Goal: Find specific page/section: Find specific page/section

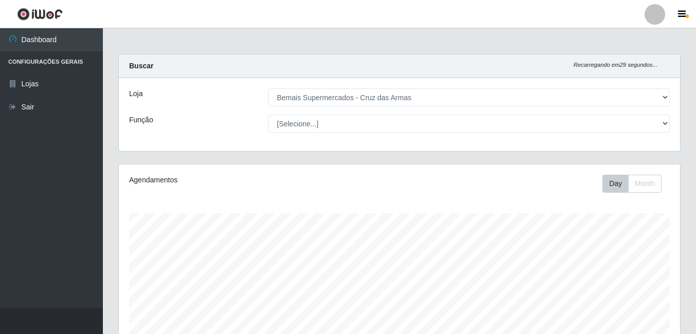
select select "412"
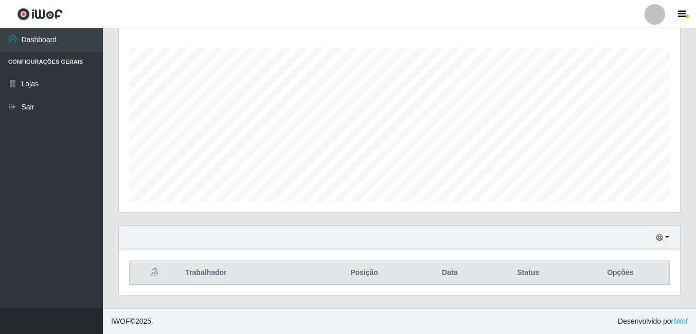
scroll to position [213, 561]
click at [670, 236] on div "Hoje 1 dia 3 dias 1 Semana Não encerrados" at bounding box center [399, 238] width 561 height 25
click at [666, 238] on button "button" at bounding box center [662, 238] width 14 height 12
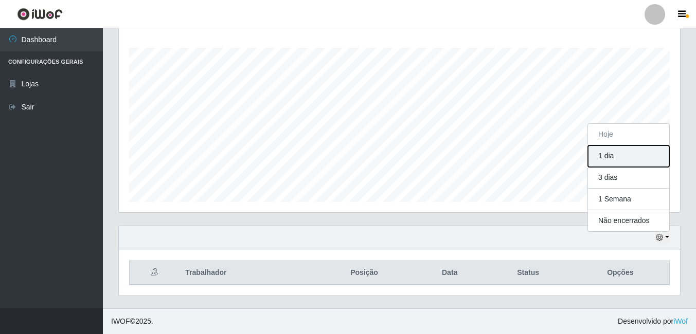
click at [632, 158] on button "1 dia" at bounding box center [628, 157] width 81 height 22
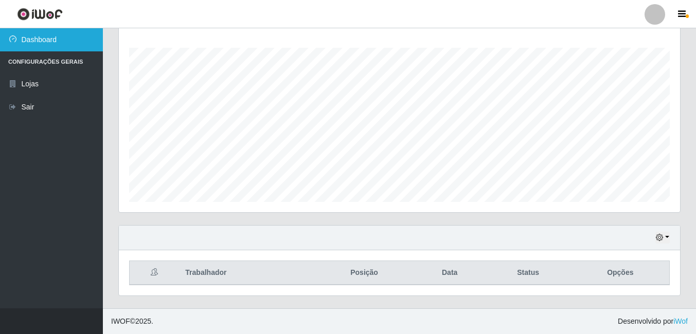
click at [44, 40] on link "Dashboard" at bounding box center [51, 39] width 103 height 23
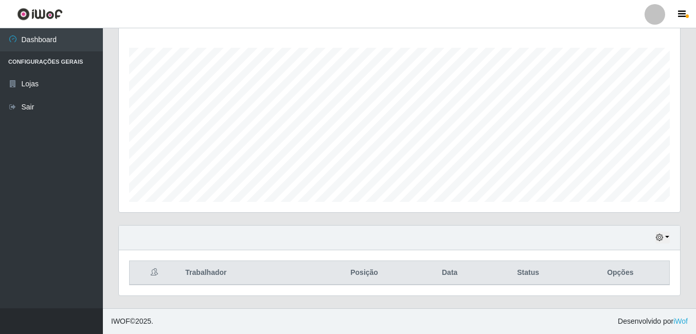
click at [226, 270] on th "Trabalhador" at bounding box center [246, 273] width 135 height 24
click at [368, 272] on th "Posição" at bounding box center [364, 273] width 100 height 24
click at [157, 270] on icon at bounding box center [154, 271] width 7 height 7
click at [682, 12] on icon "button" at bounding box center [682, 14] width 8 height 9
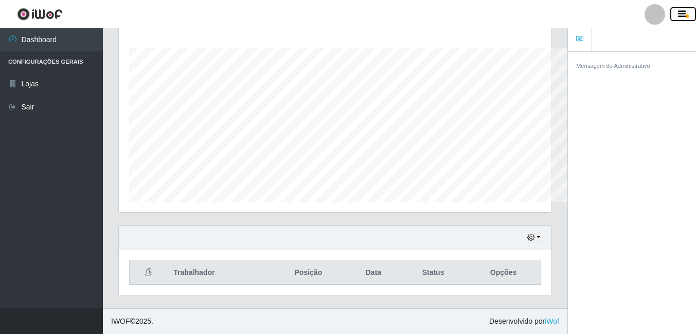
scroll to position [514040, 513821]
click at [682, 12] on icon "button" at bounding box center [682, 14] width 8 height 9
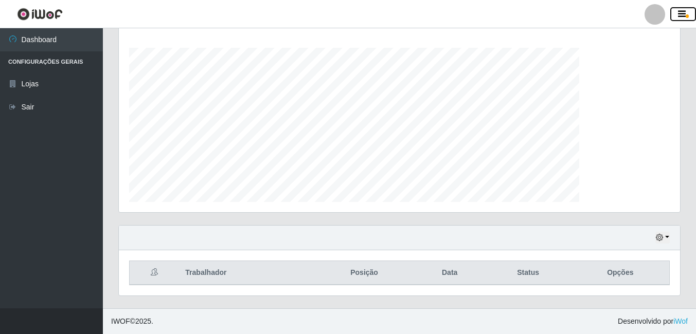
scroll to position [213, 561]
click at [652, 18] on div at bounding box center [654, 14] width 21 height 21
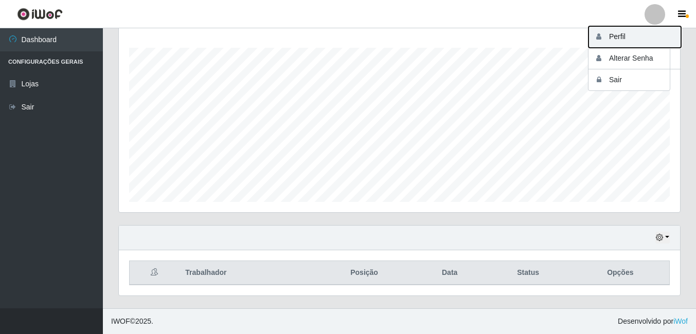
click at [614, 39] on button "Perfil" at bounding box center [634, 37] width 93 height 22
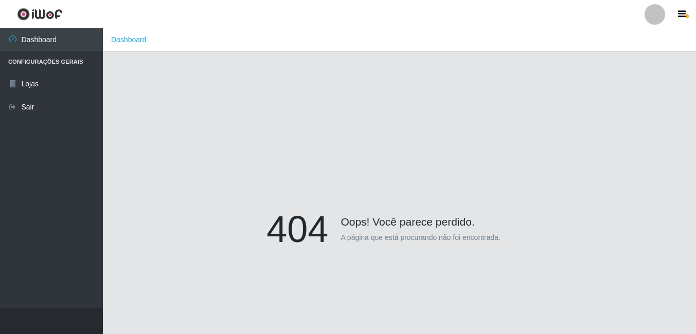
click at [43, 66] on li "Configurações Gerais" at bounding box center [51, 61] width 103 height 21
click at [46, 62] on li "Configurações Gerais" at bounding box center [51, 61] width 103 height 21
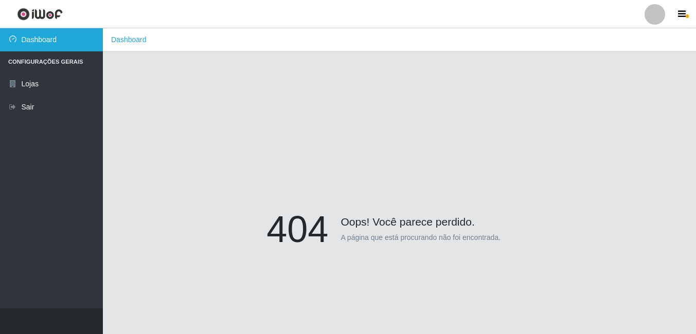
click at [50, 44] on link "Dashboard" at bounding box center [51, 39] width 103 height 23
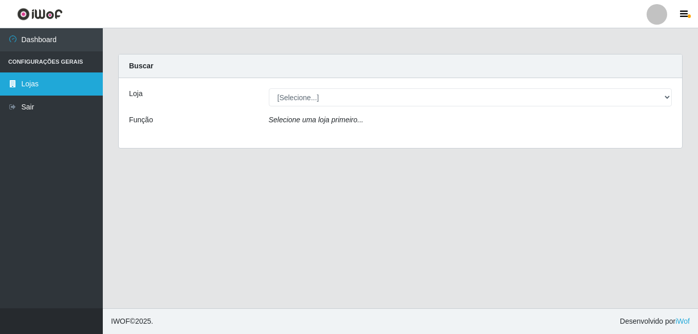
click at [44, 85] on link "Lojas" at bounding box center [51, 84] width 103 height 23
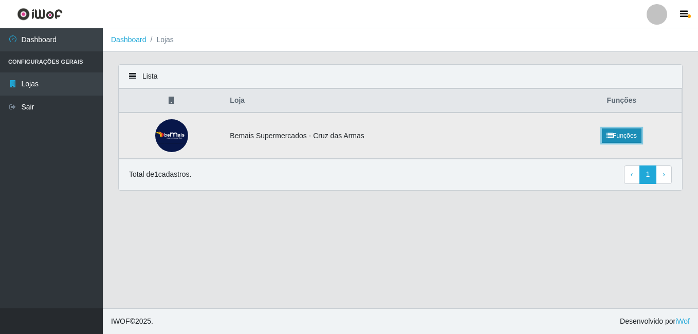
click at [626, 133] on link "Funções" at bounding box center [622, 136] width 40 height 14
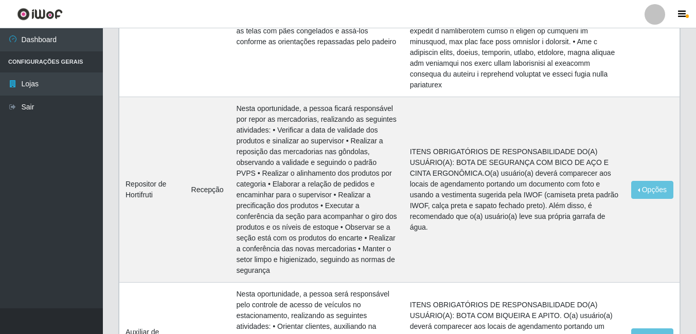
scroll to position [823, 0]
click at [70, 62] on li "Configurações Gerais" at bounding box center [51, 61] width 103 height 21
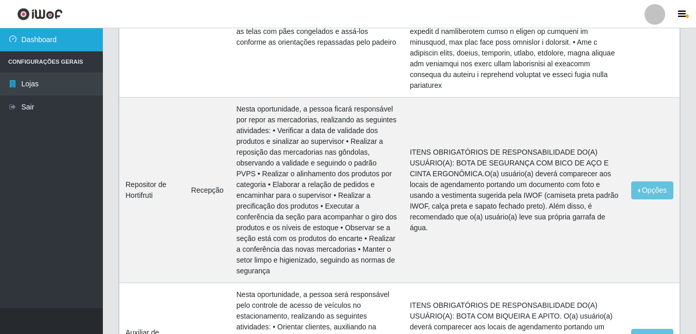
click at [62, 44] on link "Dashboard" at bounding box center [51, 39] width 103 height 23
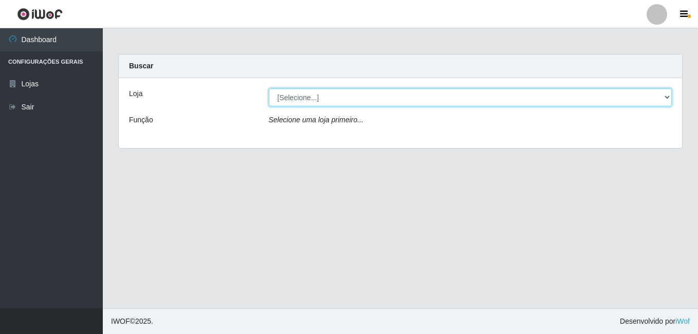
click at [439, 103] on select "[Selecione...] Bemais Supermercados - Cruz das Armas" at bounding box center [471, 97] width 404 height 18
select select "412"
click at [269, 88] on select "[Selecione...] Bemais Supermercados - Cruz das Armas" at bounding box center [471, 97] width 404 height 18
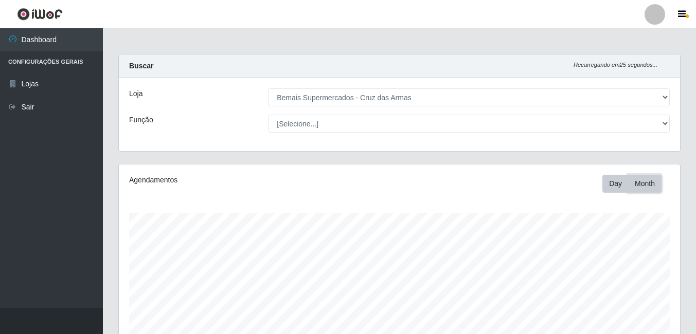
click at [645, 183] on button "Month" at bounding box center [644, 184] width 33 height 18
click at [623, 188] on button "Day" at bounding box center [615, 184] width 26 height 18
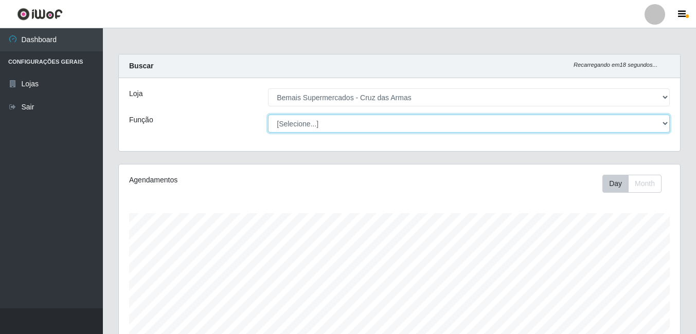
click at [662, 121] on select "[Selecione...] ASG ASG + ASG ++ Auxiliar de Estacionamento Auxiliar de Estacion…" at bounding box center [469, 124] width 402 height 18
click at [268, 115] on select "[Selecione...] ASG ASG + ASG ++ Auxiliar de Estacionamento Auxiliar de Estacion…" at bounding box center [469, 124] width 402 height 18
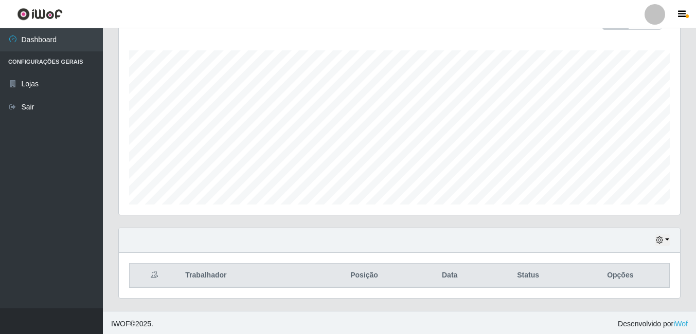
scroll to position [166, 0]
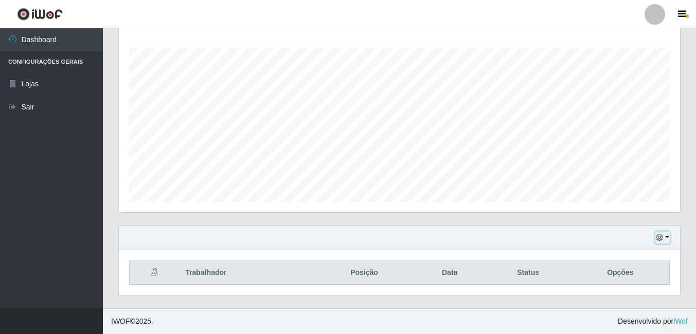
click at [669, 239] on button "button" at bounding box center [662, 238] width 14 height 12
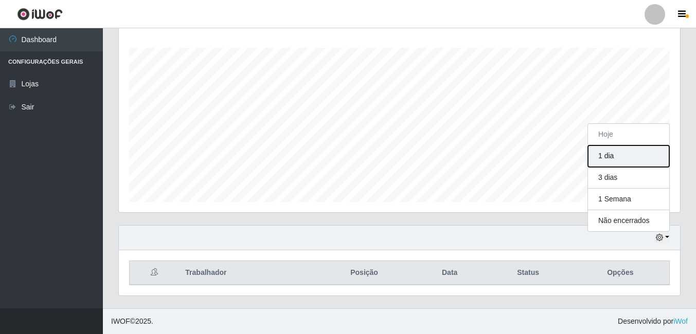
click at [614, 148] on button "1 dia" at bounding box center [628, 157] width 81 height 22
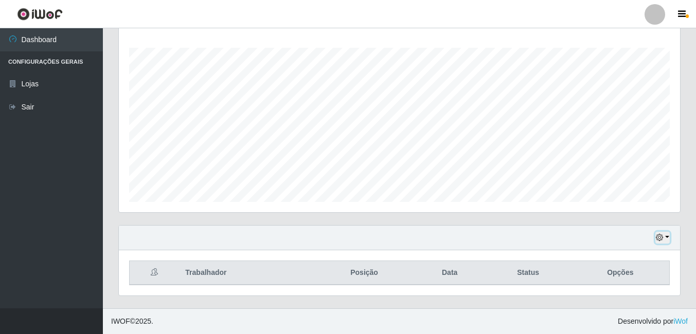
click at [665, 240] on button "button" at bounding box center [662, 238] width 14 height 12
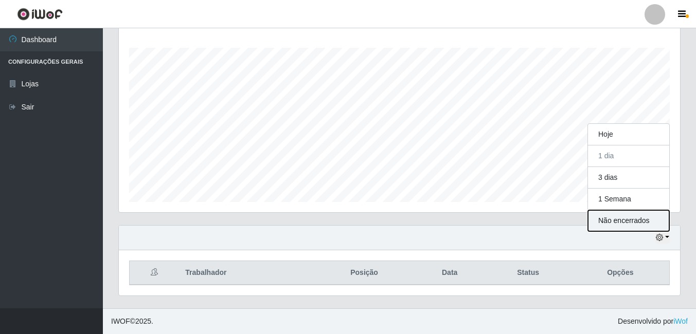
click at [636, 221] on button "Não encerrados" at bounding box center [628, 220] width 81 height 21
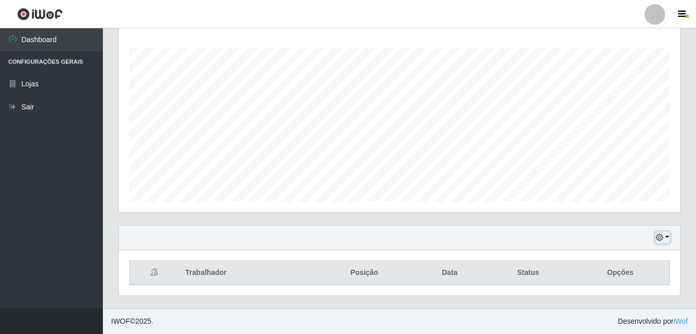
click at [666, 236] on button "button" at bounding box center [662, 238] width 14 height 12
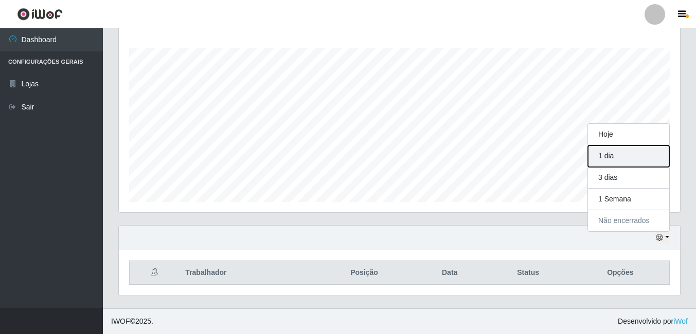
click at [608, 156] on button "1 dia" at bounding box center [628, 157] width 81 height 22
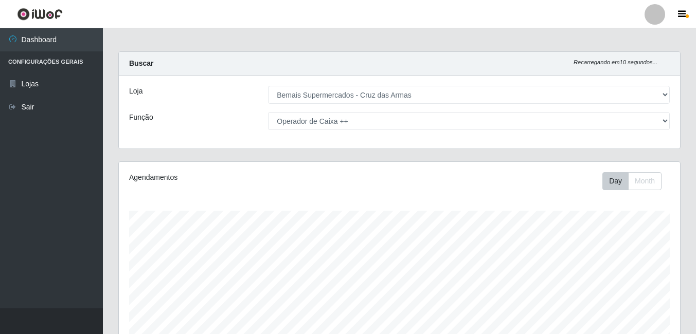
scroll to position [0, 0]
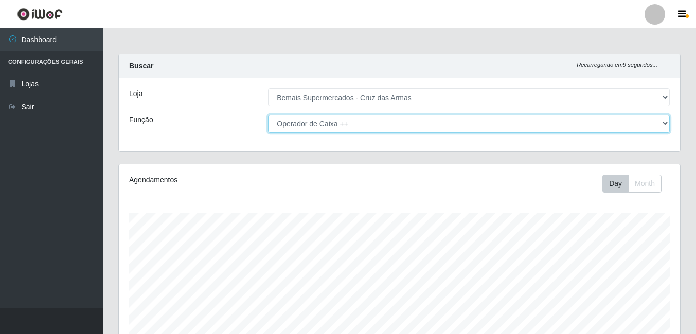
click at [341, 122] on select "[Selecione...] ASG ASG + ASG ++ Auxiliar de Estacionamento Auxiliar de Estacion…" at bounding box center [469, 124] width 402 height 18
select select "72"
click at [268, 115] on select "[Selecione...] ASG ASG + ASG ++ Auxiliar de Estacionamento Auxiliar de Estacion…" at bounding box center [469, 124] width 402 height 18
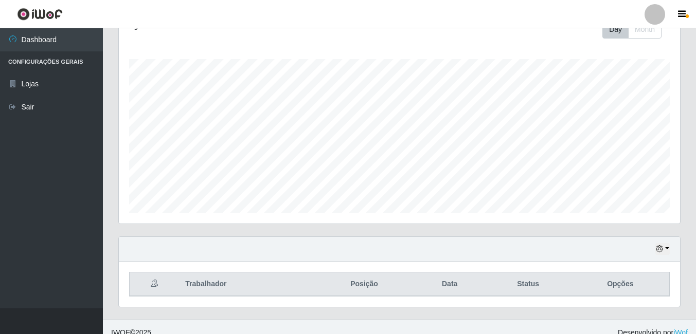
scroll to position [166, 0]
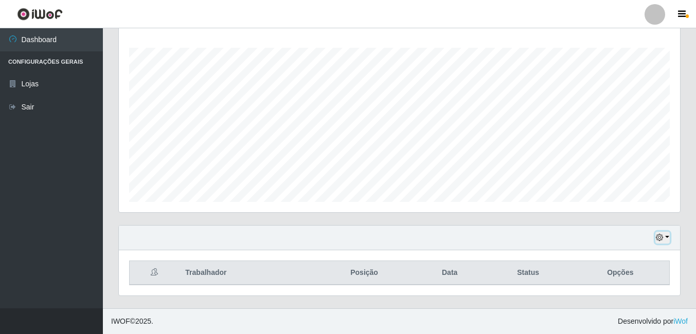
click at [667, 236] on button "button" at bounding box center [662, 238] width 14 height 12
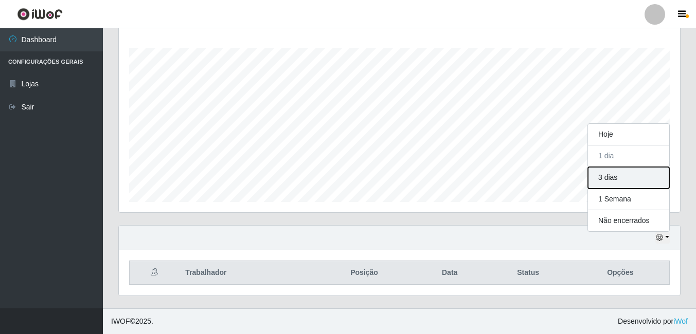
click at [618, 182] on button "3 dias" at bounding box center [628, 178] width 81 height 22
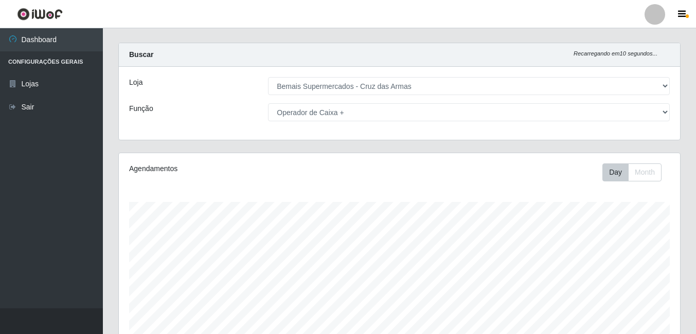
scroll to position [0, 0]
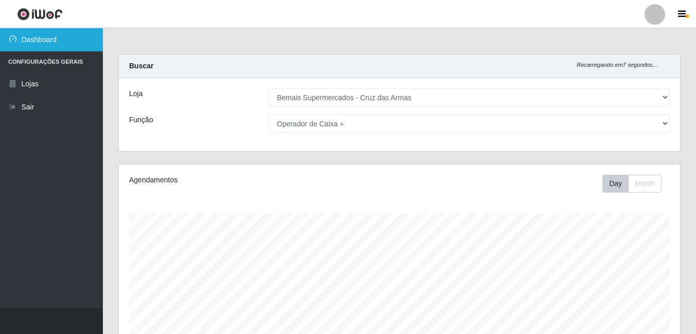
click at [53, 32] on link "Dashboard" at bounding box center [51, 39] width 103 height 23
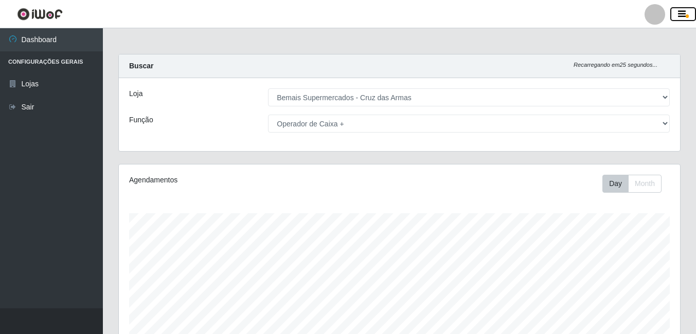
click at [678, 12] on icon "button" at bounding box center [682, 14] width 8 height 9
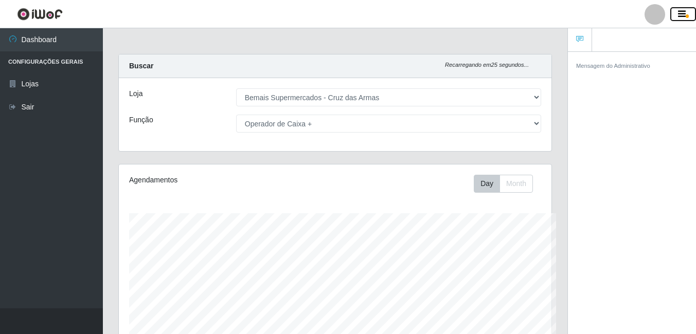
scroll to position [514040, 513821]
click at [678, 12] on icon "button" at bounding box center [682, 14] width 8 height 9
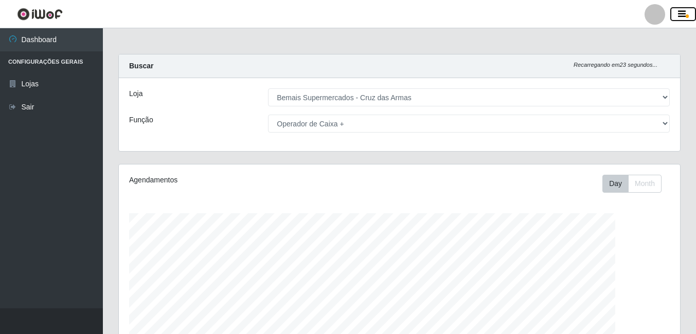
scroll to position [213, 561]
click at [648, 15] on div at bounding box center [654, 14] width 21 height 21
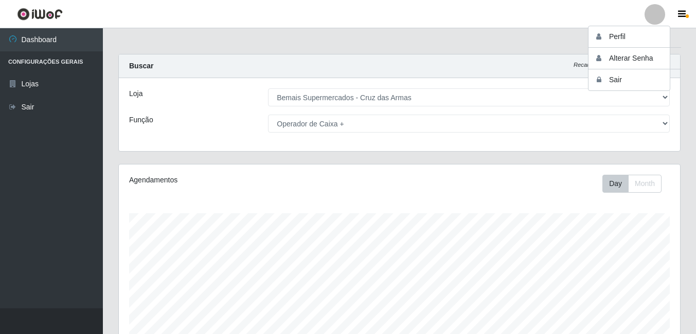
click at [648, 15] on div at bounding box center [654, 14] width 21 height 21
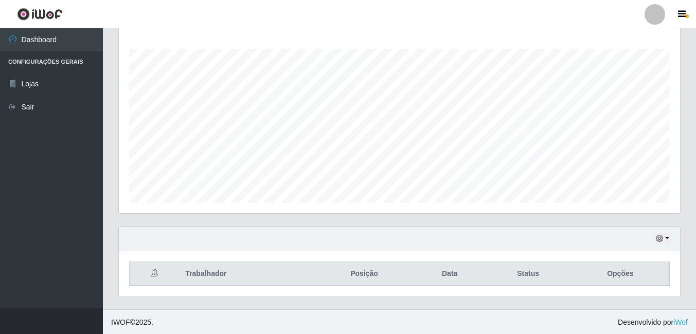
scroll to position [166, 0]
click at [629, 278] on th "Opções" at bounding box center [620, 273] width 98 height 24
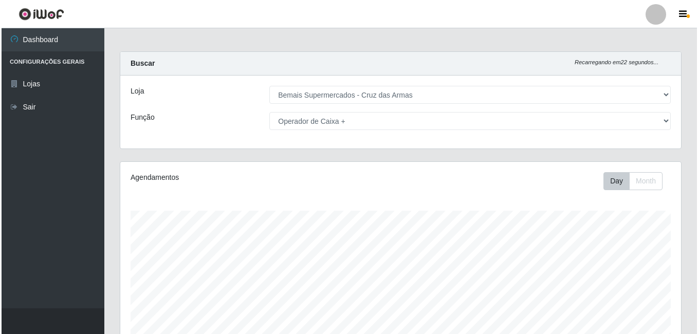
scroll to position [0, 0]
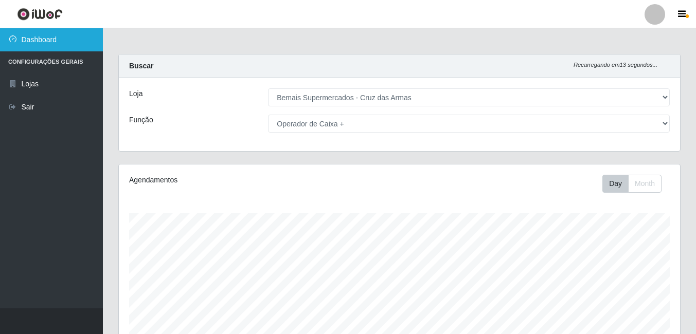
click at [56, 39] on link "Dashboard" at bounding box center [51, 39] width 103 height 23
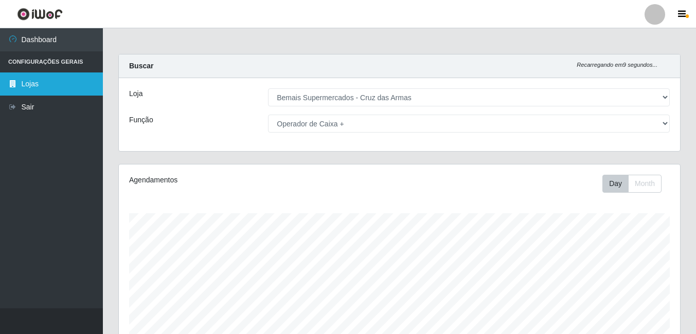
click at [19, 88] on link "Lojas" at bounding box center [51, 84] width 103 height 23
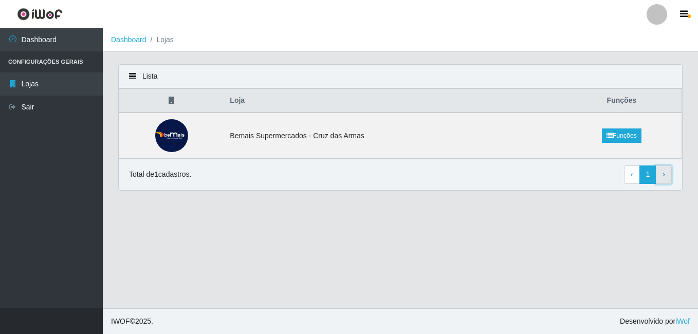
click at [664, 173] on span "›" at bounding box center [664, 174] width 3 height 8
click at [233, 100] on th "Loja" at bounding box center [393, 101] width 338 height 24
click at [172, 102] on icon at bounding box center [172, 100] width 6 height 7
click at [311, 143] on td "Bemais Supermercados - Cruz das Armas" at bounding box center [393, 136] width 338 height 46
click at [636, 136] on link "Funções" at bounding box center [622, 136] width 40 height 14
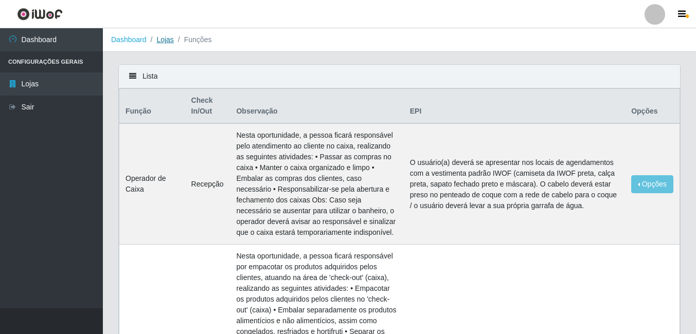
click at [169, 42] on link "Lojas" at bounding box center [164, 39] width 17 height 8
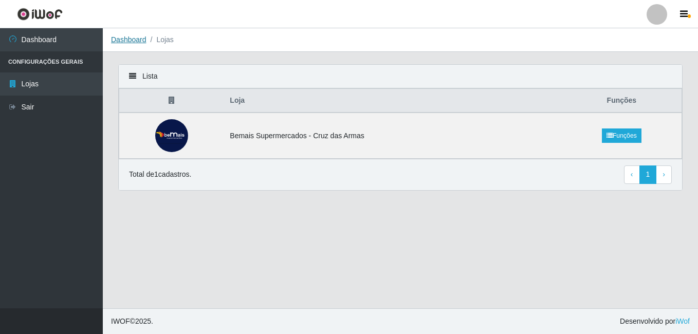
click at [130, 41] on link "Dashboard" at bounding box center [128, 39] width 35 height 8
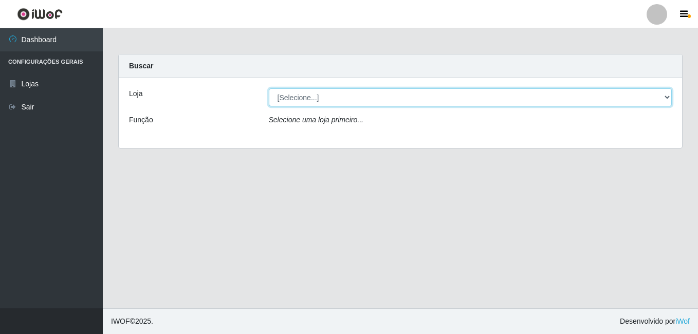
click at [335, 101] on select "[Selecione...] Bemais Supermercados - Cruz das Armas" at bounding box center [471, 97] width 404 height 18
select select "412"
click at [269, 88] on select "[Selecione...] Bemais Supermercados - Cruz das Armas" at bounding box center [471, 97] width 404 height 18
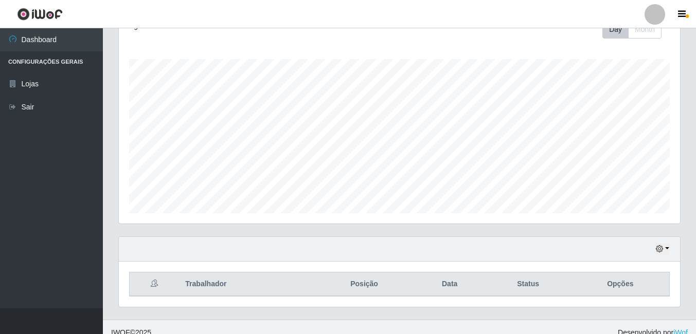
scroll to position [166, 0]
